Goal: Check status: Check status

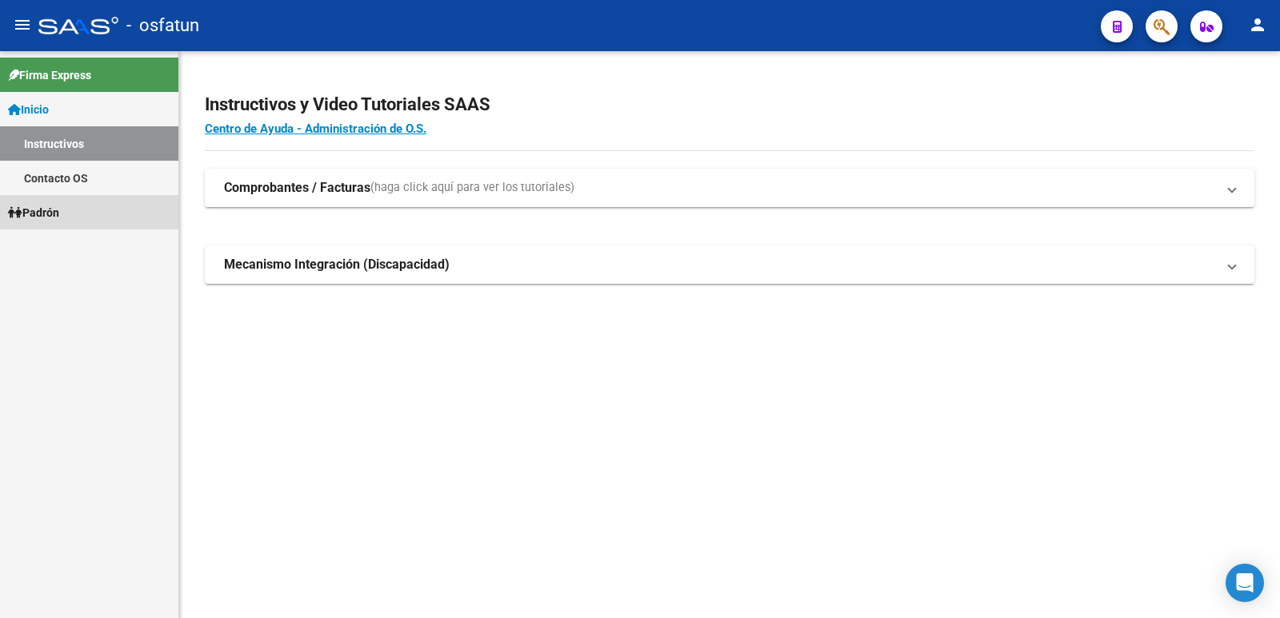
click at [96, 202] on link "Padrón" at bounding box center [89, 212] width 178 height 34
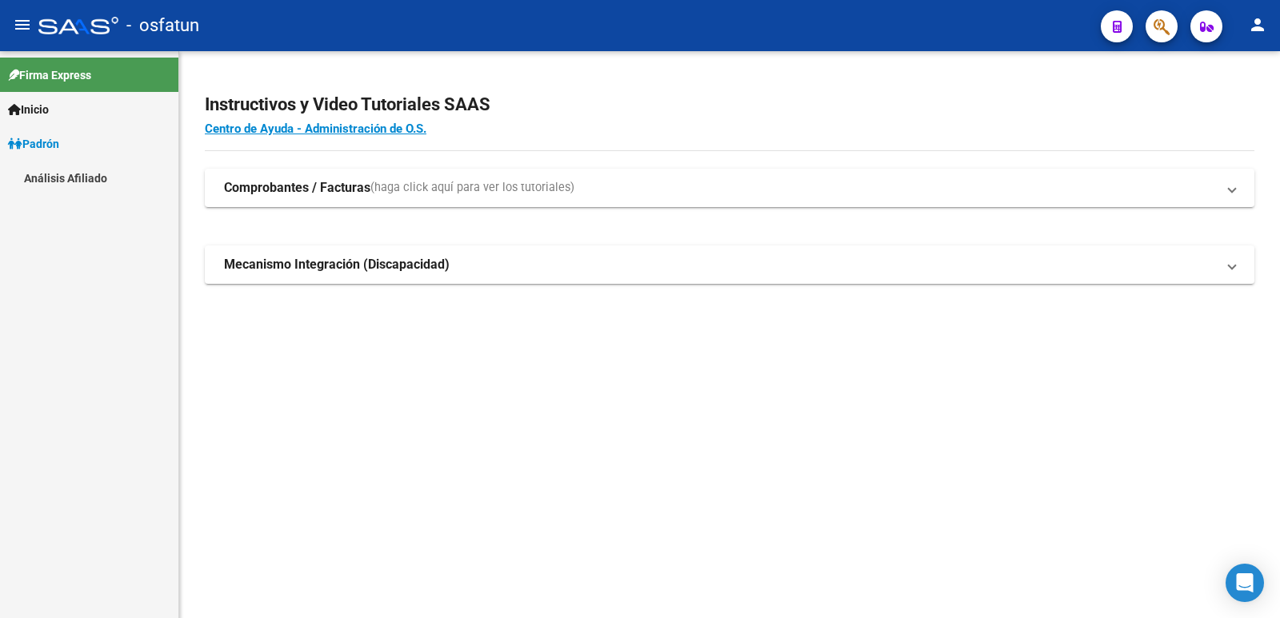
click at [99, 186] on link "Análisis Afiliado" at bounding box center [89, 178] width 178 height 34
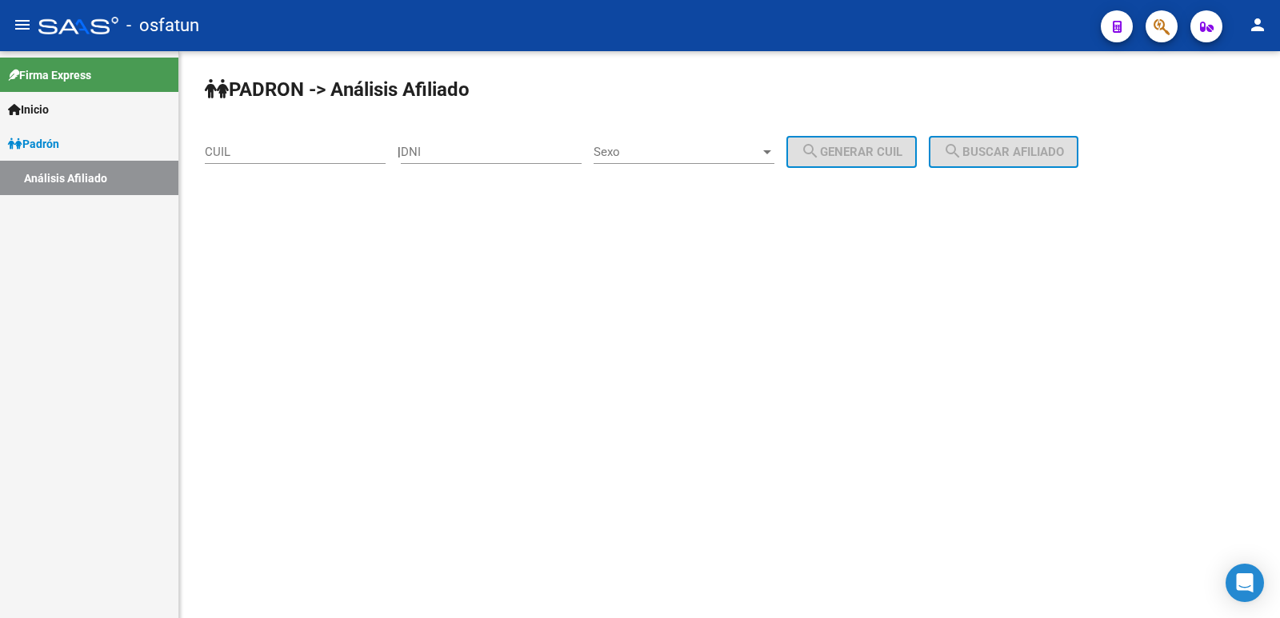
click at [484, 142] on div "DNI" at bounding box center [491, 147] width 181 height 34
click at [486, 153] on input "DNI" at bounding box center [491, 152] width 181 height 14
paste input "22140405"
type input "22140405"
click at [702, 162] on div "Sexo Sexo" at bounding box center [683, 147] width 181 height 34
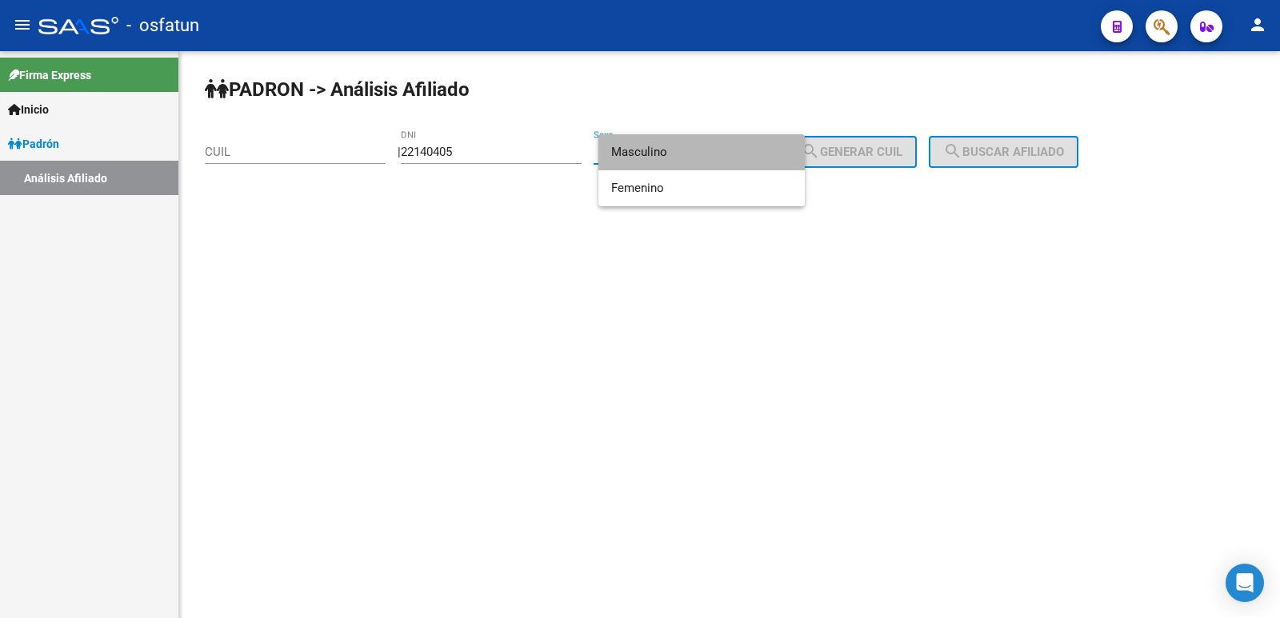
drag, startPoint x: 676, startPoint y: 158, endPoint x: 776, endPoint y: 154, distance: 100.1
click at [693, 158] on span "Masculino" at bounding box center [701, 152] width 181 height 36
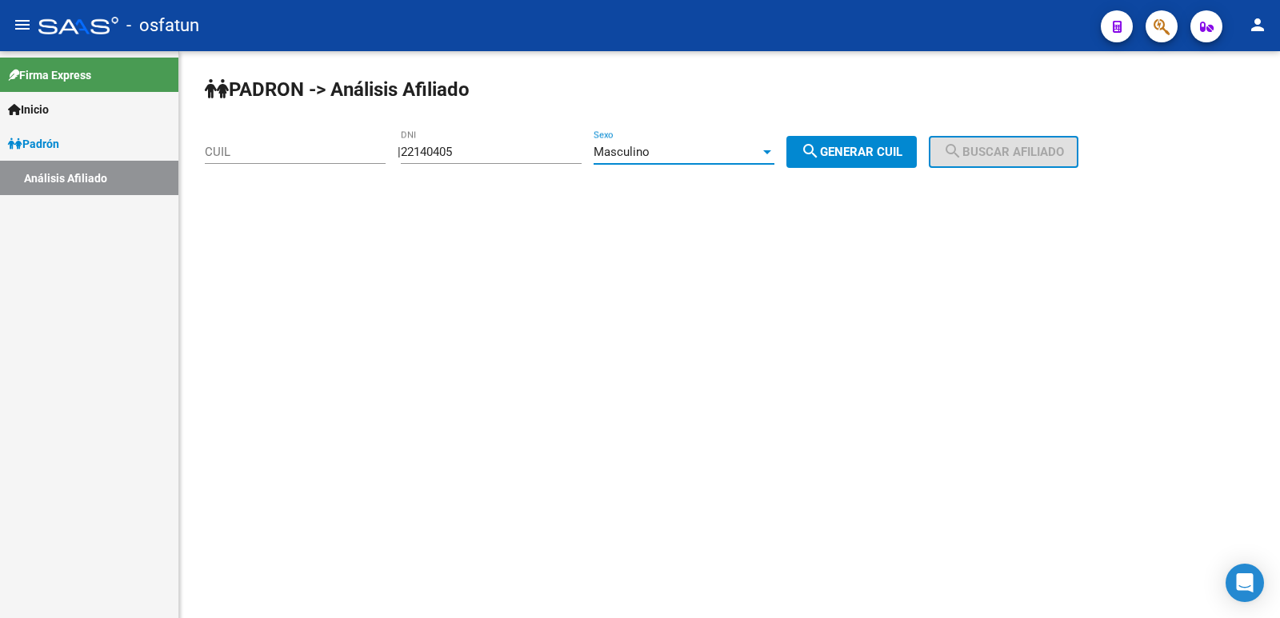
click at [820, 160] on mat-icon "search" at bounding box center [810, 151] width 19 height 19
type input "20-22140405-0"
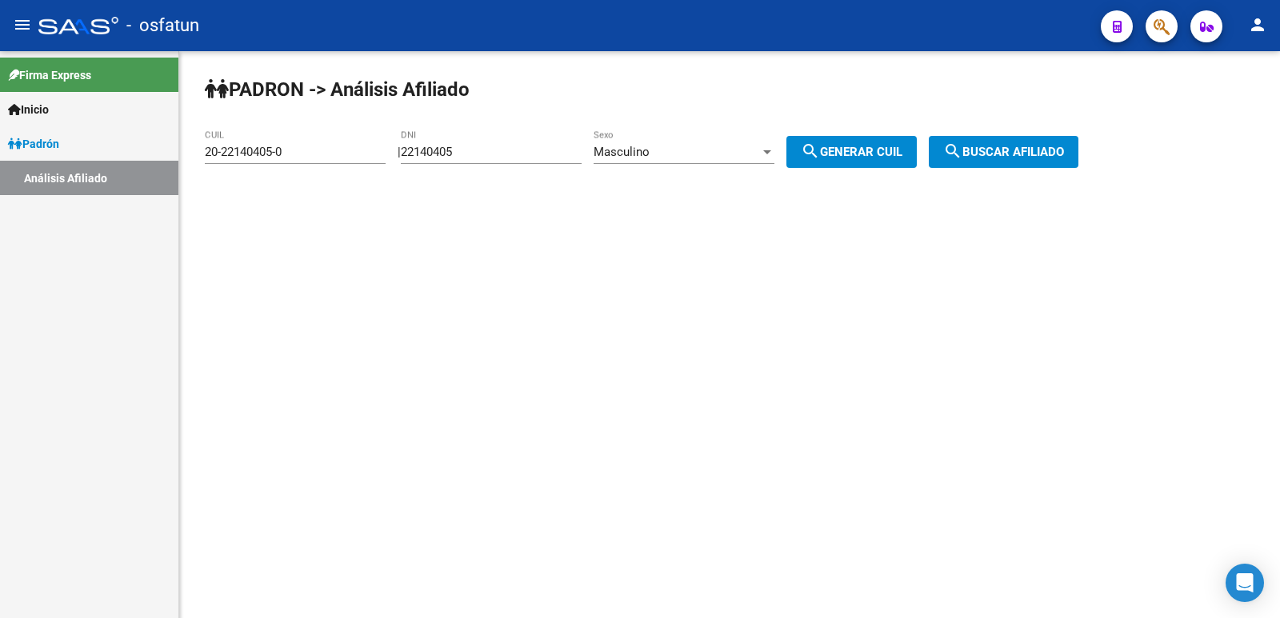
click at [1009, 146] on span "search Buscar afiliado" at bounding box center [1003, 152] width 121 height 14
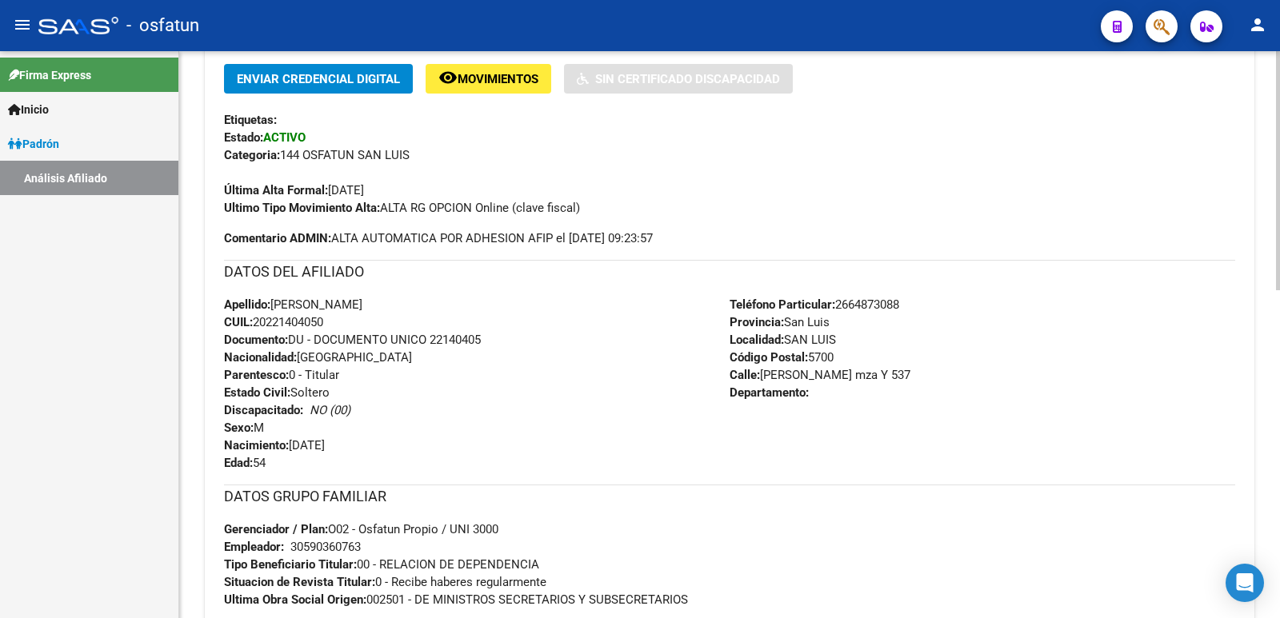
scroll to position [780, 0]
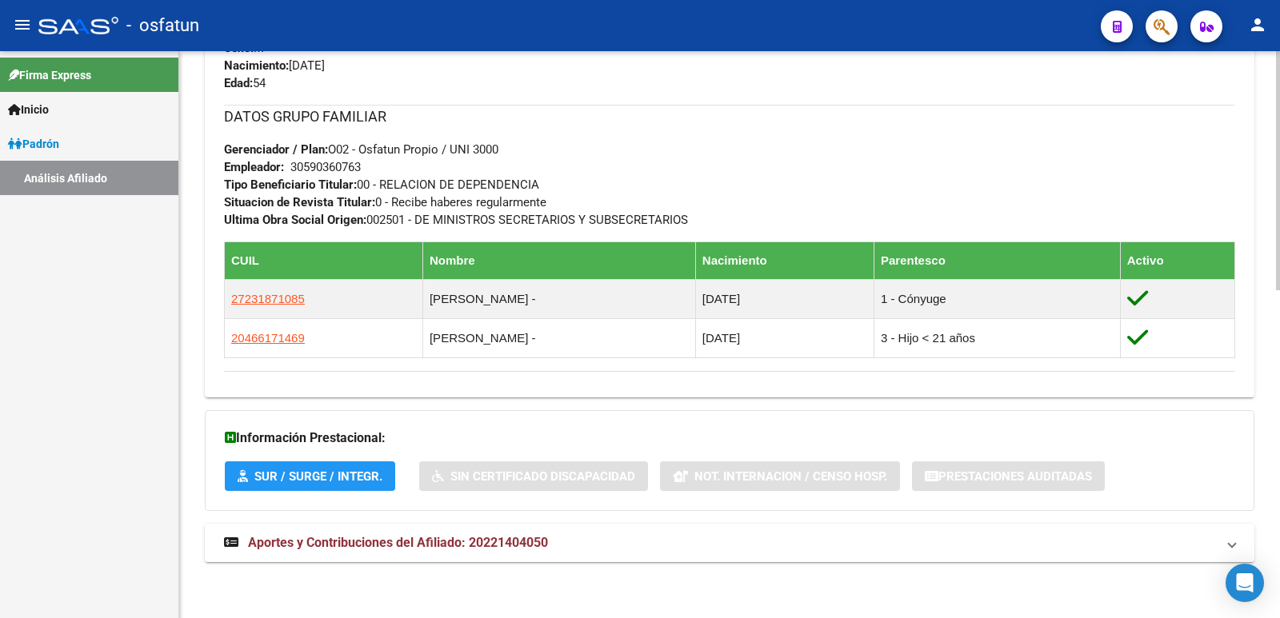
click at [446, 534] on strong "Aportes y Contribuciones del Afiliado: 20221404050" at bounding box center [386, 543] width 324 height 18
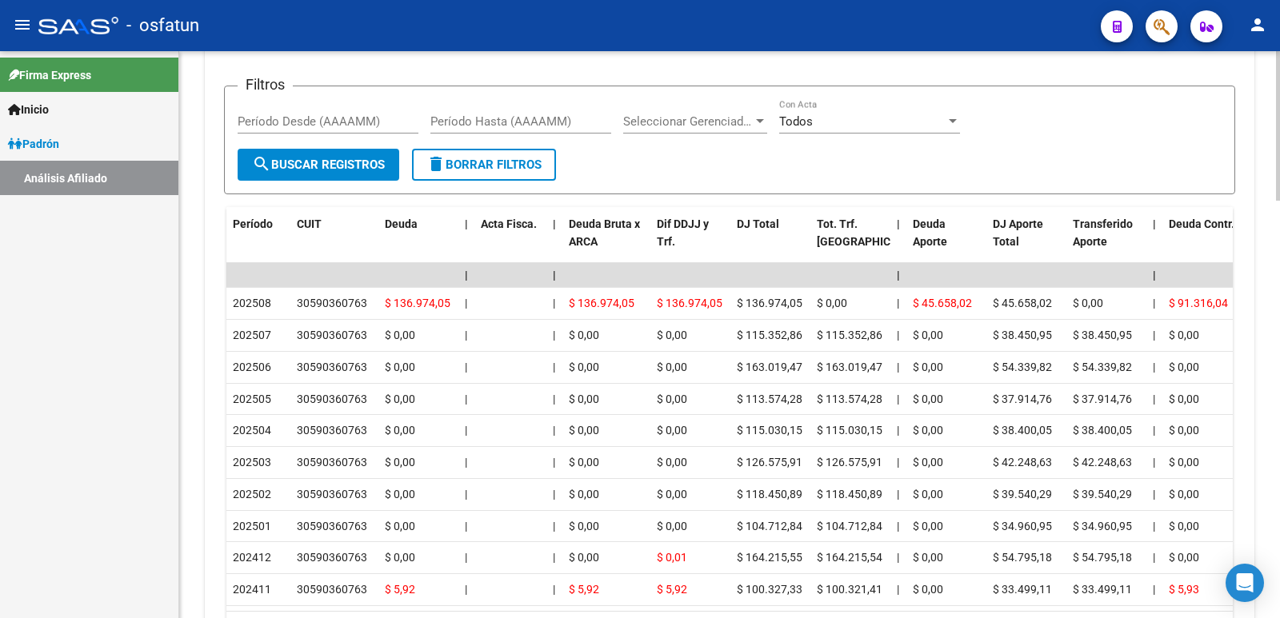
scroll to position [1513, 0]
